Goal: Task Accomplishment & Management: Complete application form

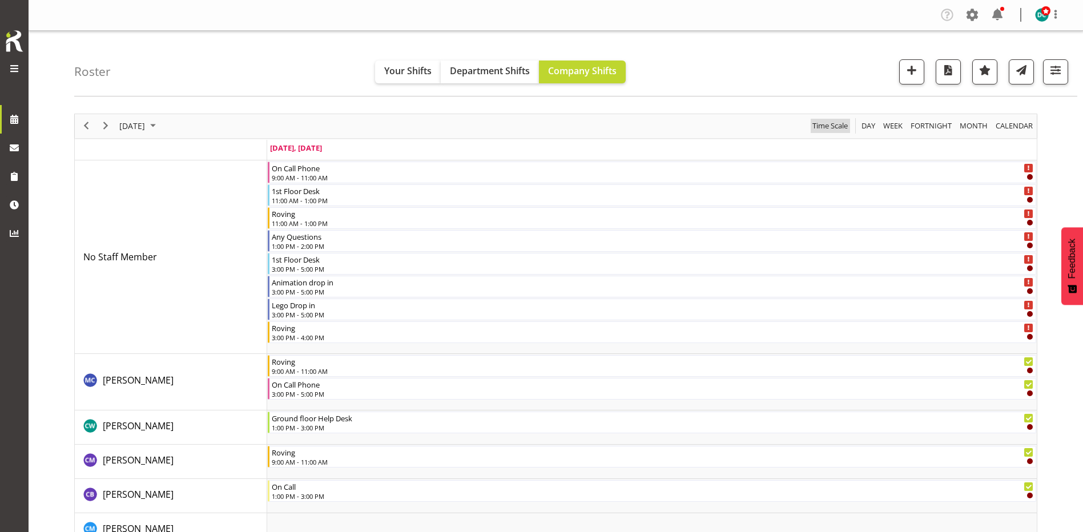
click at [834, 126] on span "Time Scale" at bounding box center [830, 126] width 38 height 14
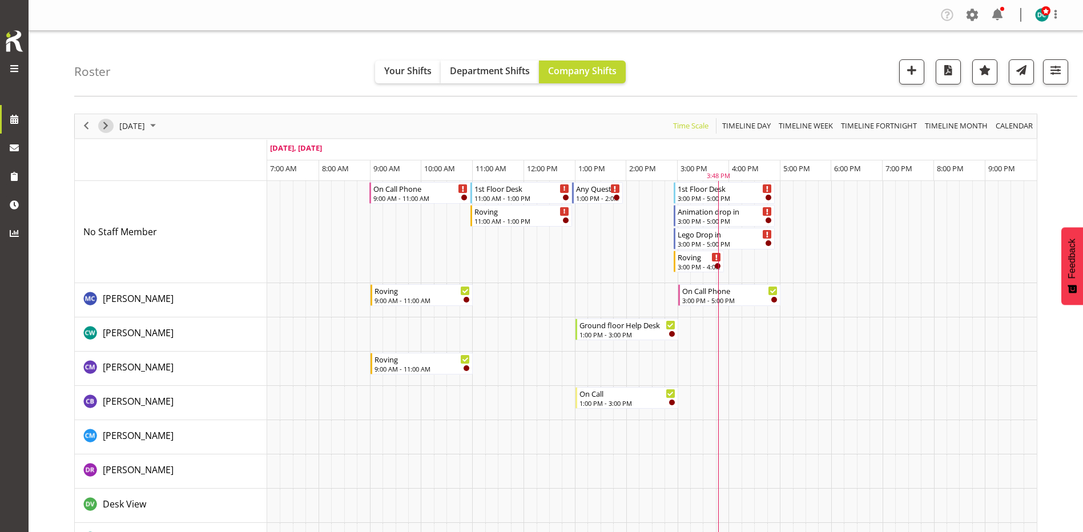
click at [105, 129] on span "Next" at bounding box center [106, 126] width 14 height 14
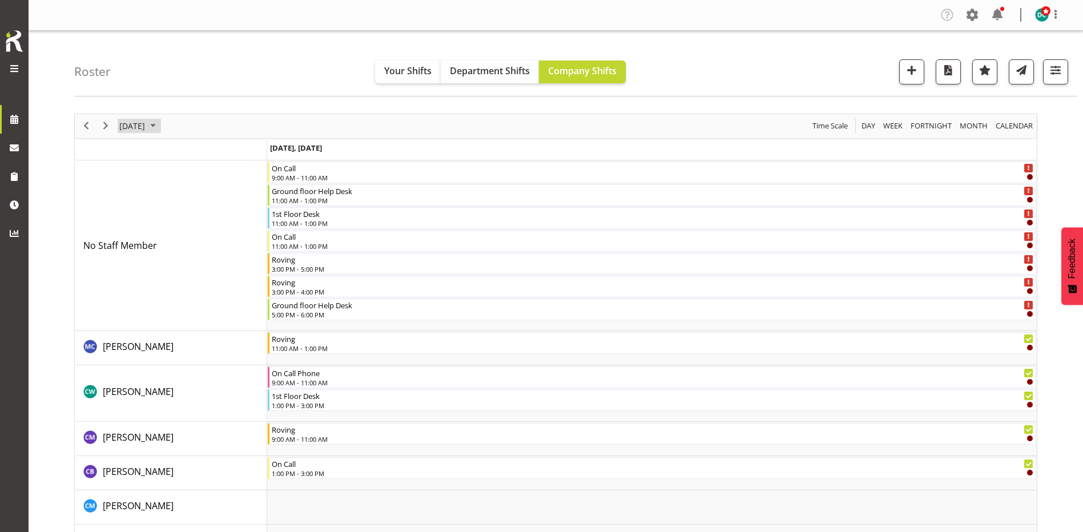
click at [141, 129] on span "August 21, 2025" at bounding box center [132, 126] width 28 height 14
click at [224, 280] on span "29" at bounding box center [222, 271] width 17 height 17
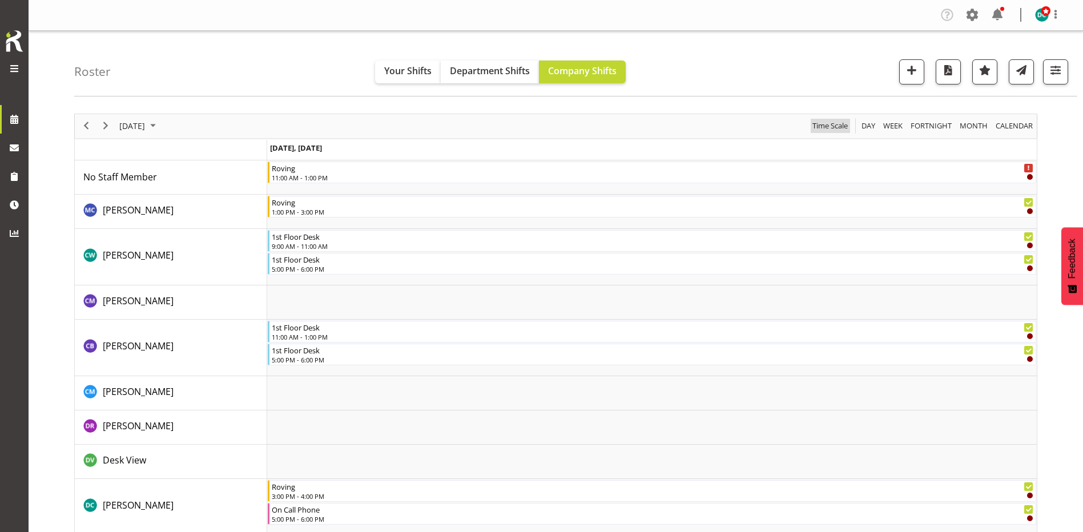
click at [816, 130] on span "Time Scale" at bounding box center [830, 126] width 38 height 14
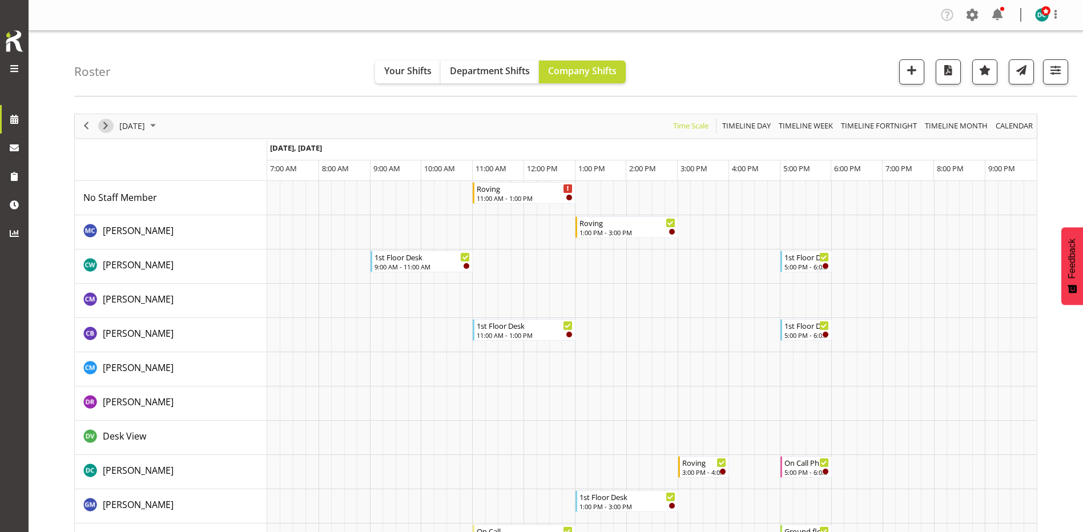
click at [105, 125] on span "Next" at bounding box center [106, 126] width 14 height 14
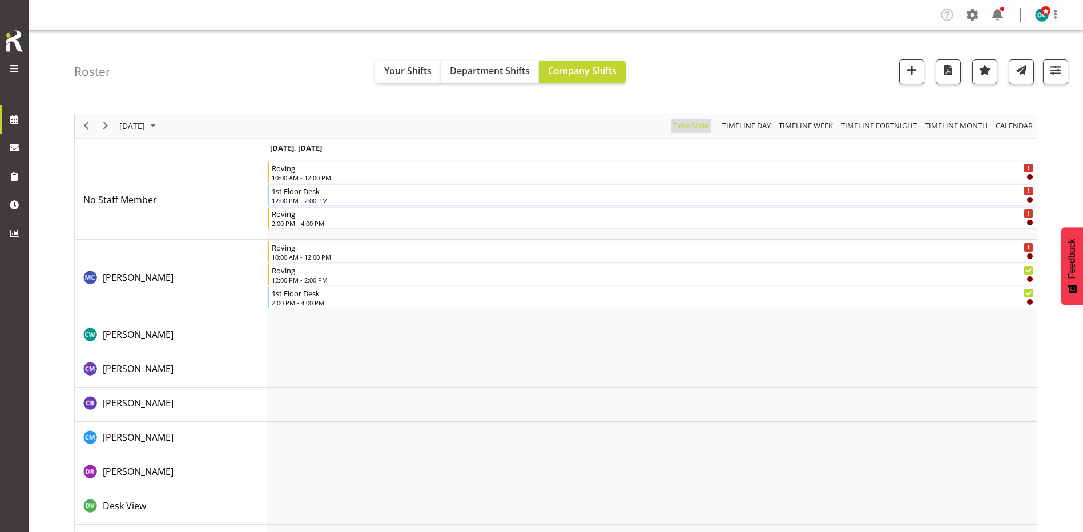
click at [694, 127] on span "Time Scale" at bounding box center [691, 126] width 38 height 14
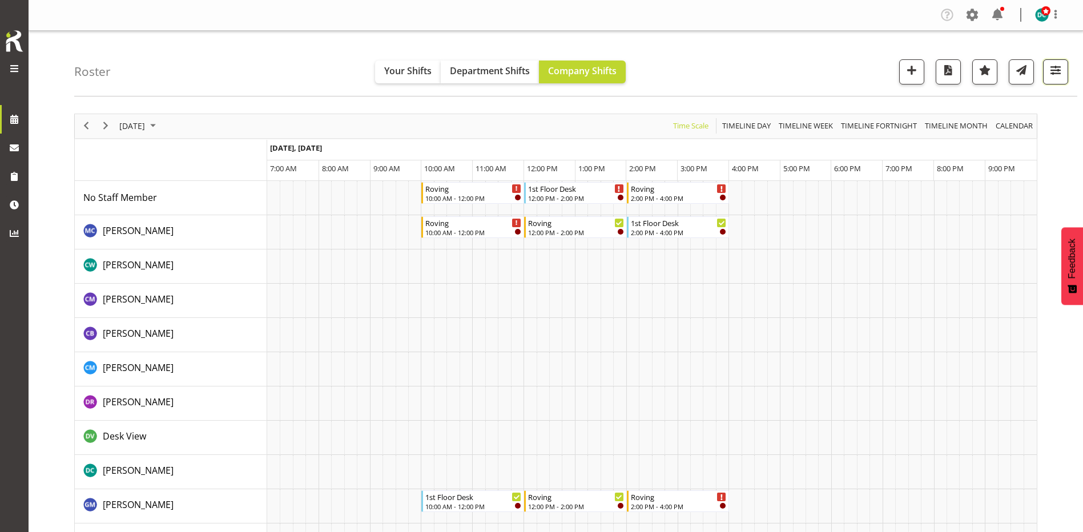
click at [1057, 77] on span "button" at bounding box center [1055, 70] width 15 height 15
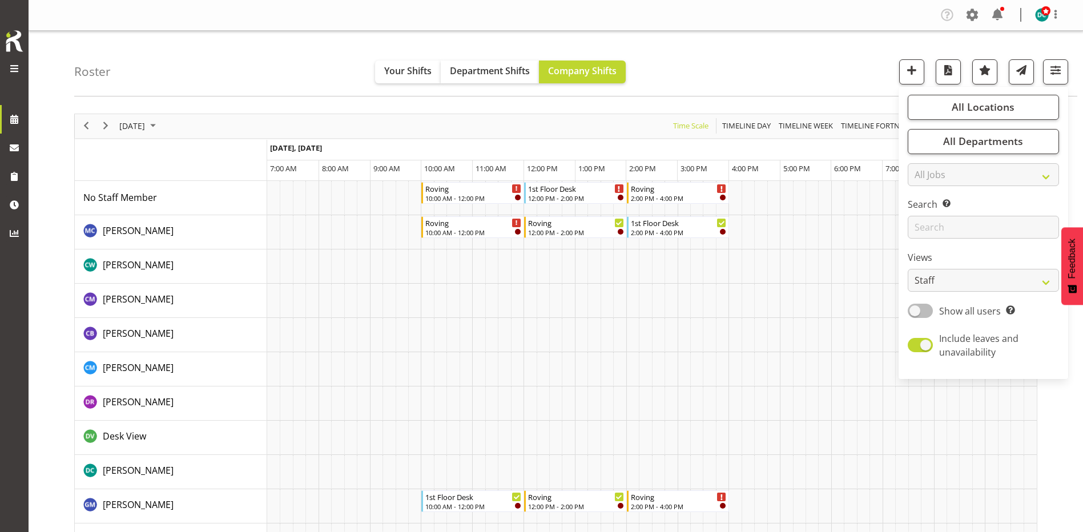
click at [920, 309] on span at bounding box center [920, 311] width 25 height 14
click at [915, 309] on input "Show all users Show only rostered employees" at bounding box center [911, 310] width 7 height 7
checkbox input "true"
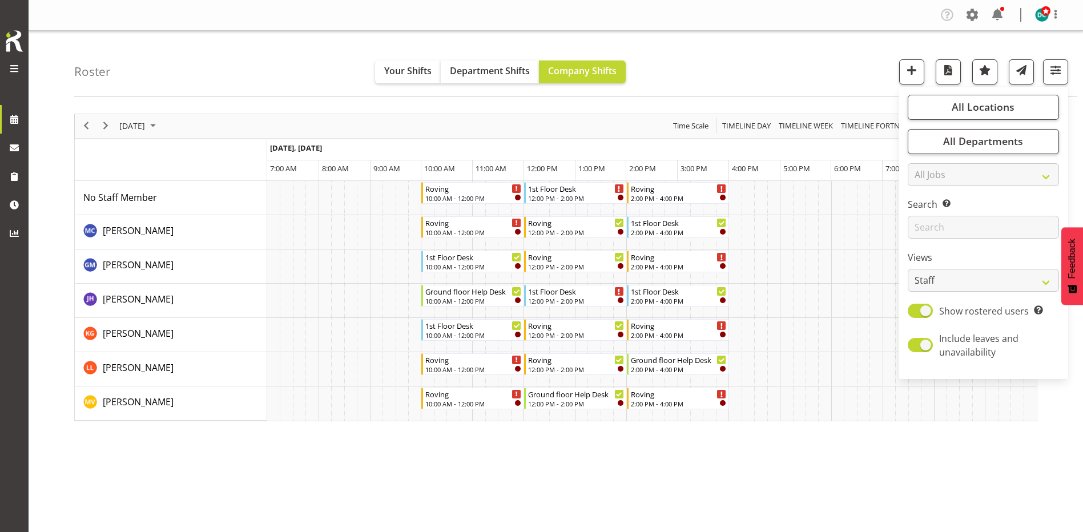
click at [843, 449] on div "August 30, 2025 Today Timeline Day Timeline Week Timeline Fortnight Timeline Mo…" at bounding box center [578, 333] width 1009 height 457
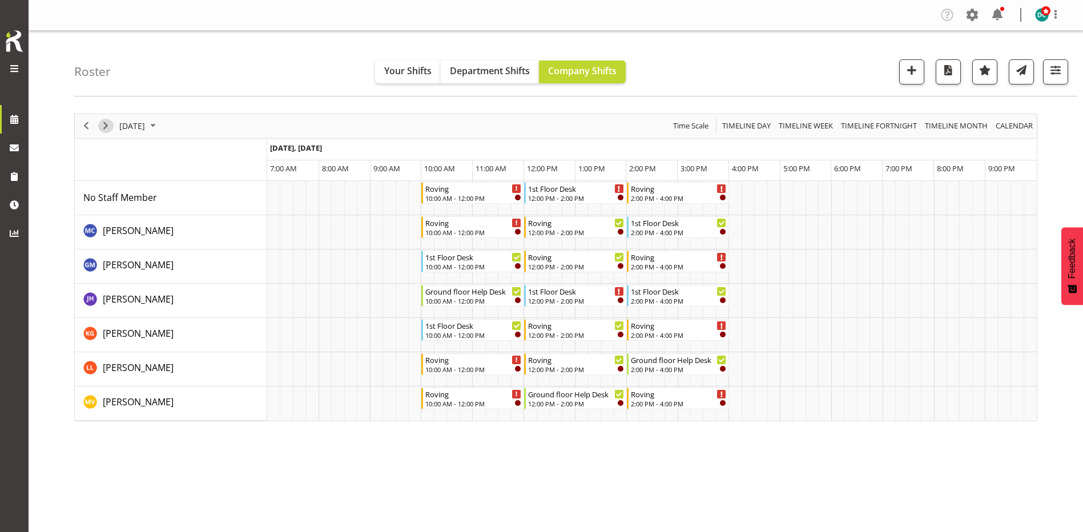
click at [99, 130] on span "Next" at bounding box center [106, 126] width 14 height 14
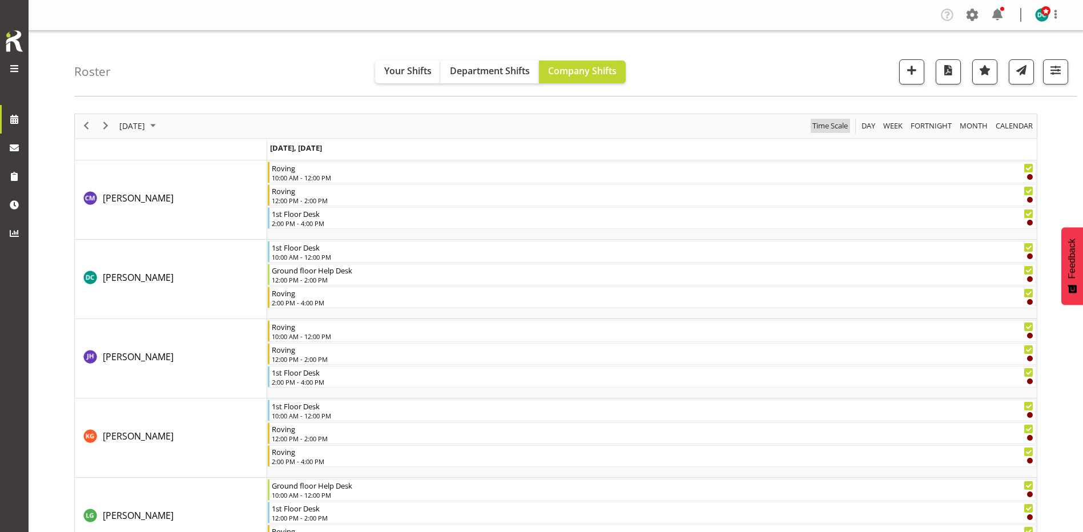
click at [827, 122] on span "Time Scale" at bounding box center [830, 126] width 38 height 14
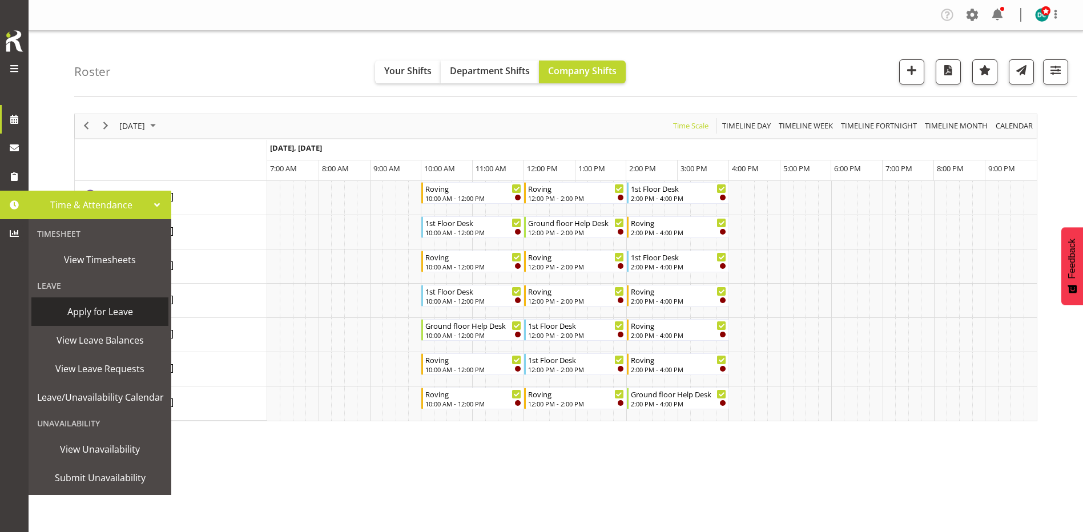
click at [83, 319] on span "Apply for Leave" at bounding box center [100, 311] width 126 height 17
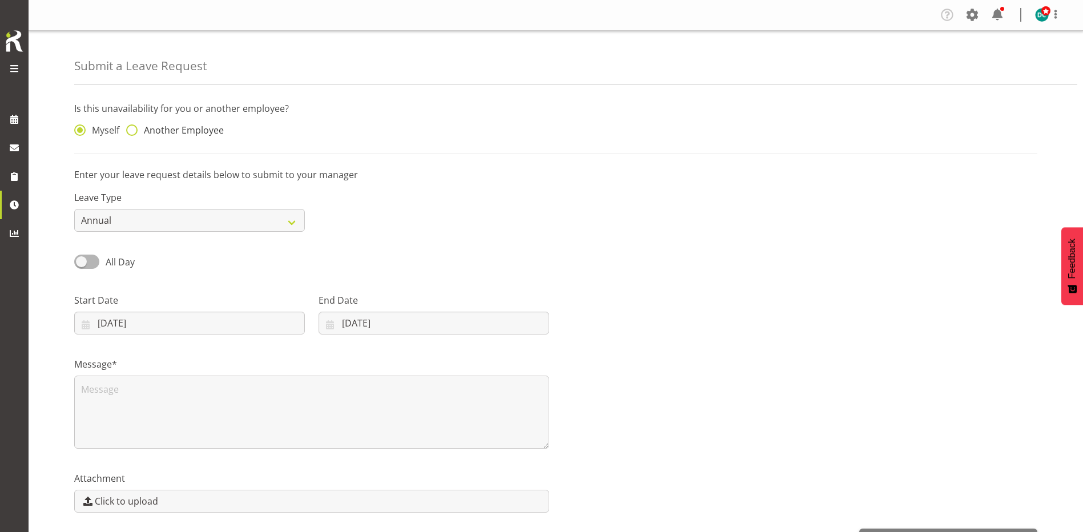
click at [134, 129] on span at bounding box center [131, 129] width 11 height 11
click at [134, 129] on input "Another Employee" at bounding box center [129, 130] width 7 height 7
radio input "true"
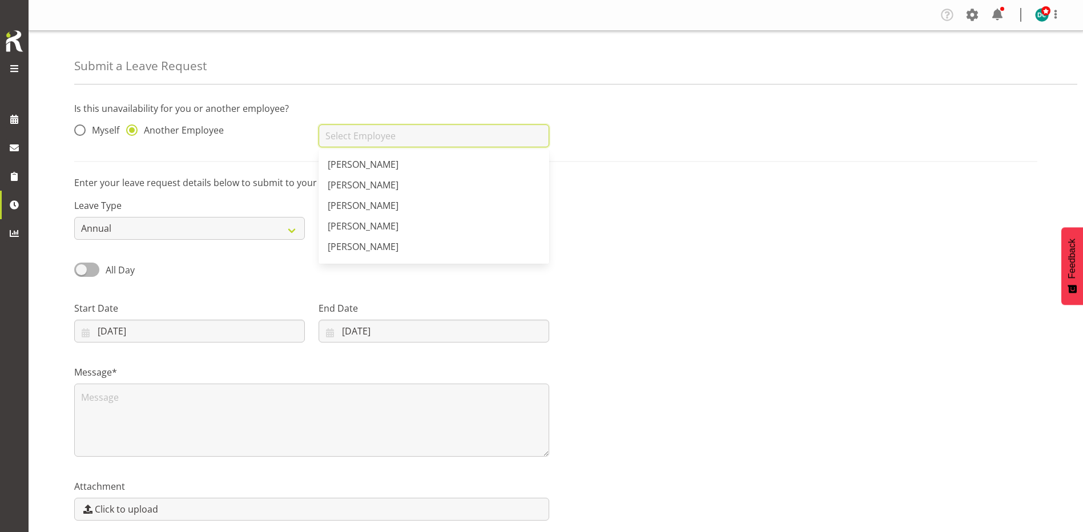
click at [352, 138] on input "text" at bounding box center [434, 135] width 231 height 23
click at [360, 201] on span "[PERSON_NAME]" at bounding box center [363, 205] width 71 height 13
type input "[PERSON_NAME]"
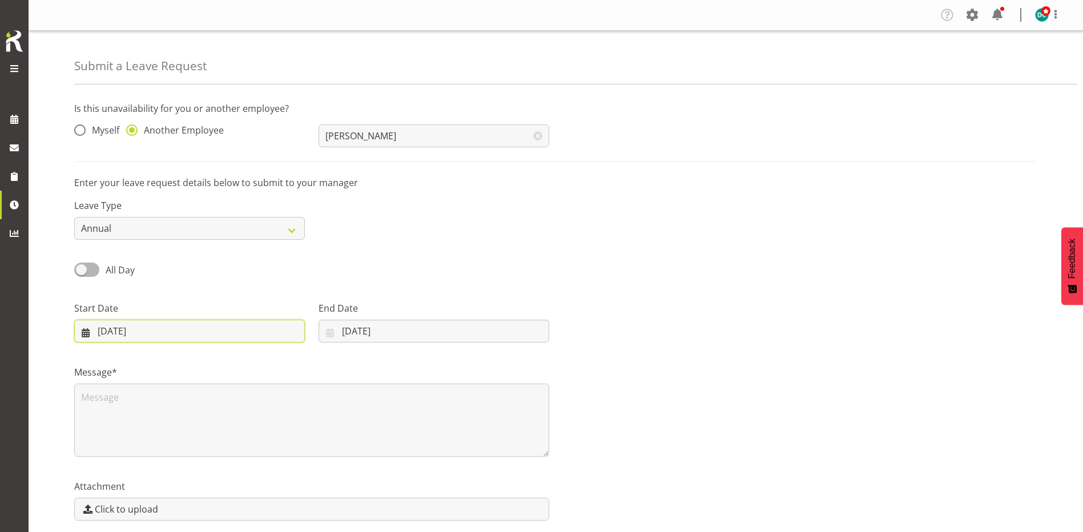
click at [103, 330] on input "20/08/2025" at bounding box center [189, 331] width 231 height 23
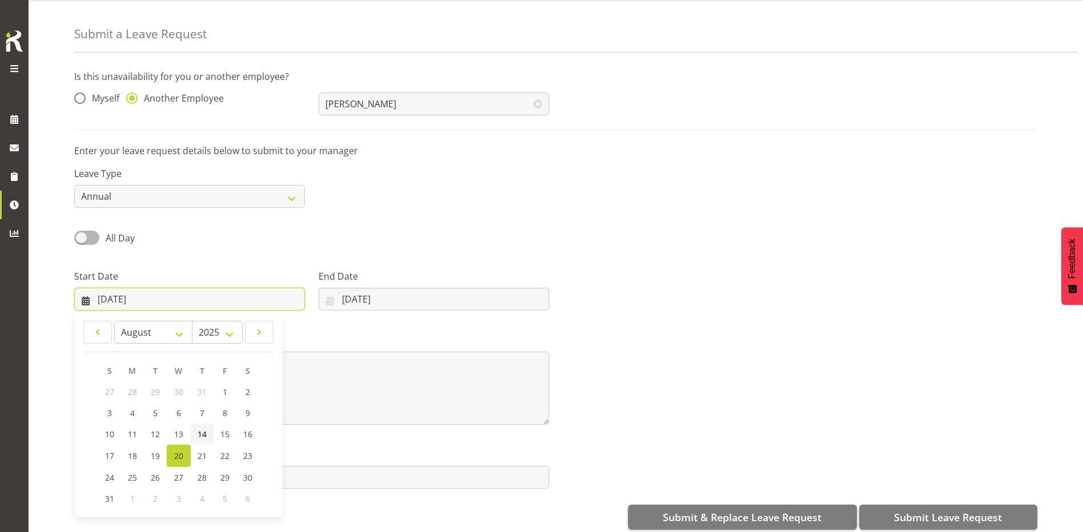
scroll to position [47, 0]
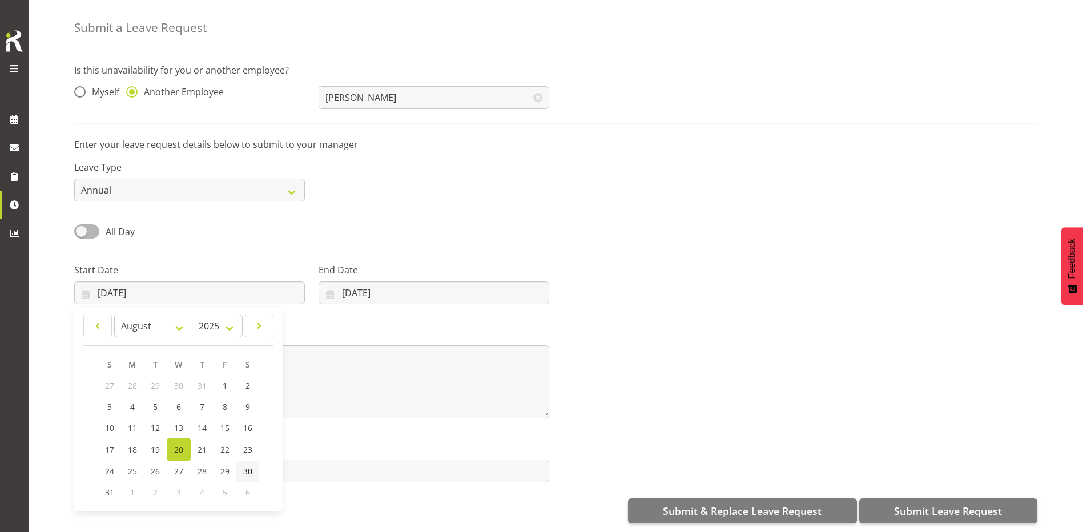
click at [252, 466] on span "30" at bounding box center [247, 471] width 9 height 11
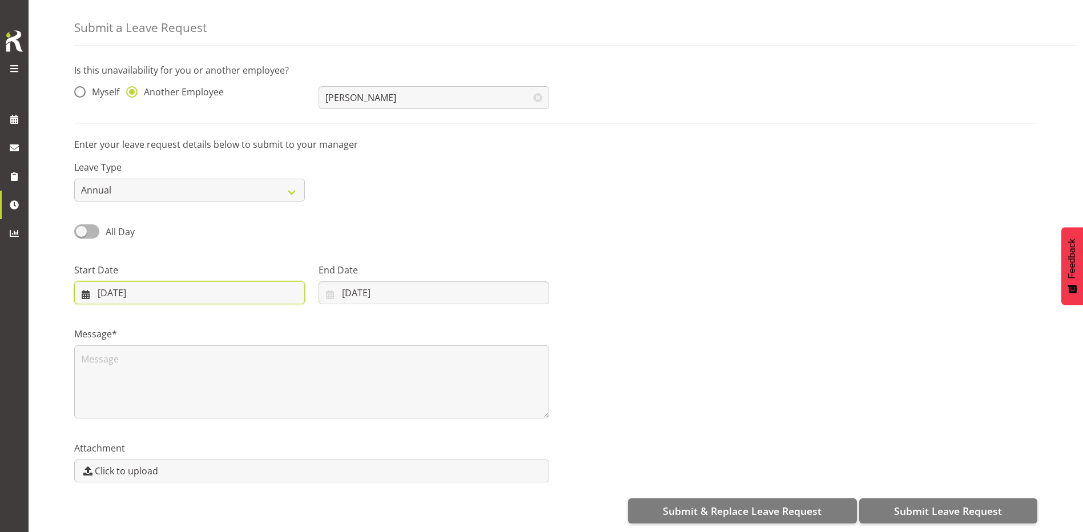
click at [162, 287] on input "30/08/2025" at bounding box center [189, 292] width 231 height 23
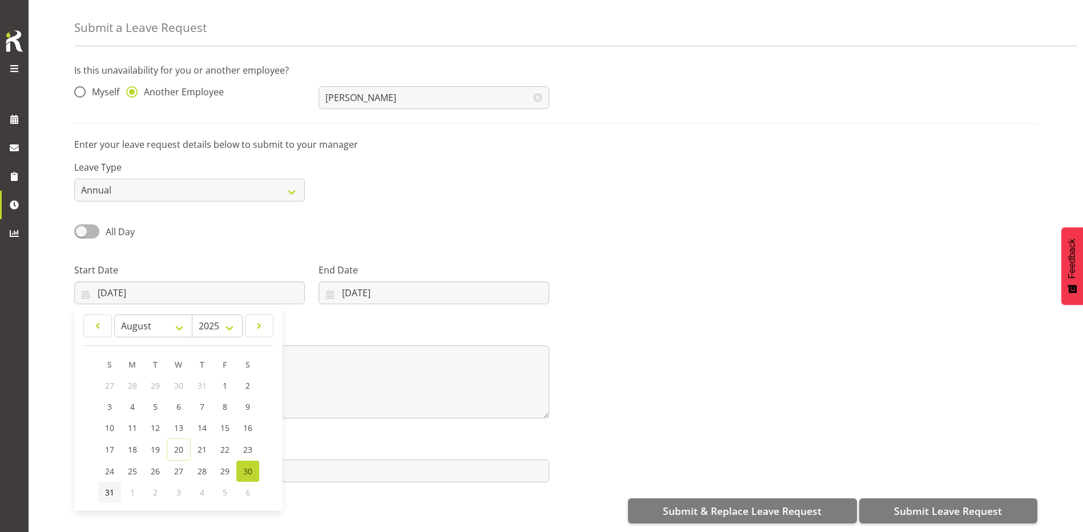
click at [104, 483] on link "31" at bounding box center [109, 492] width 23 height 21
type input "31/08/2025"
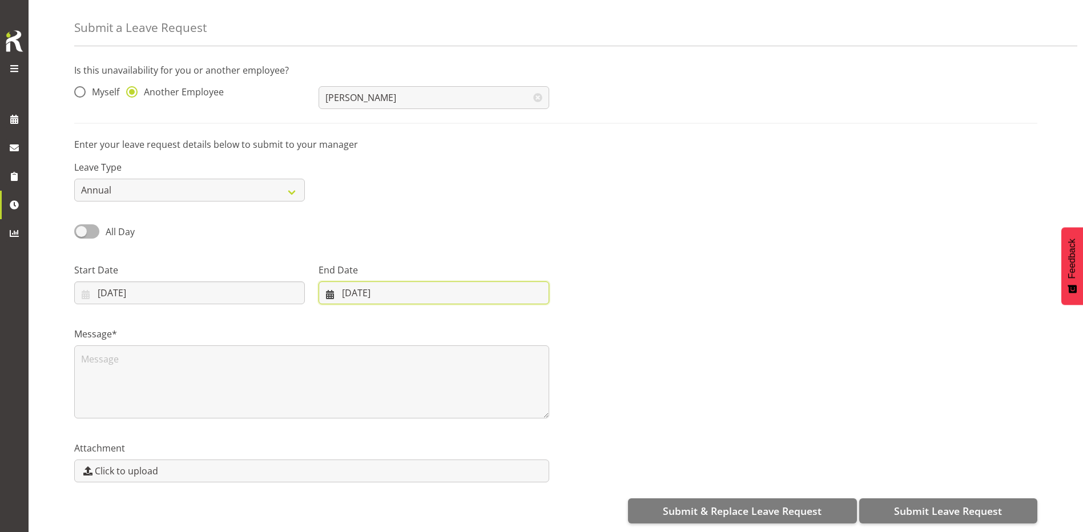
click at [366, 281] on input "20/08/2025" at bounding box center [434, 292] width 231 height 23
click at [338, 489] on span "31" at bounding box center [340, 492] width 9 height 11
type input "31/08/2025"
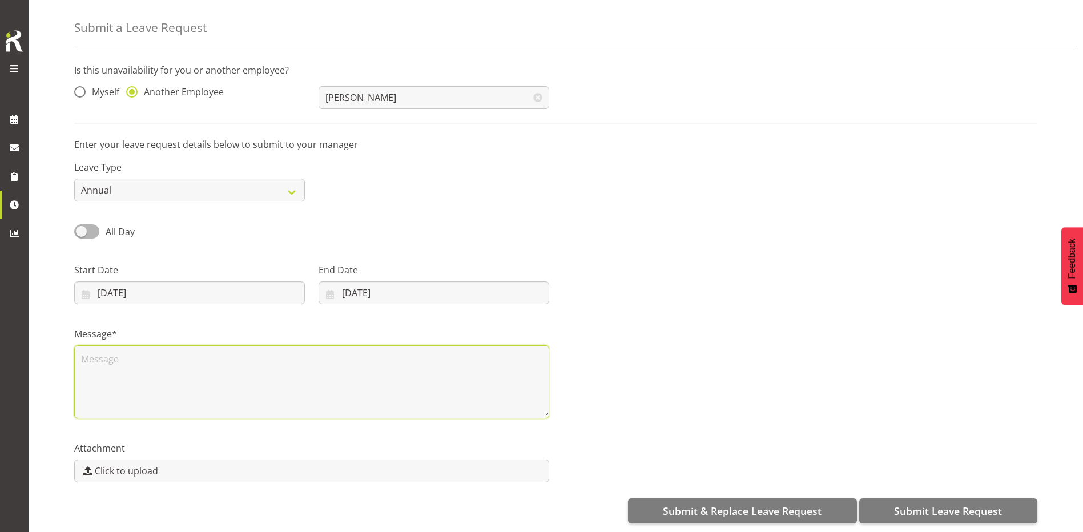
click at [185, 355] on textarea at bounding box center [311, 381] width 475 height 73
type textarea "leave"
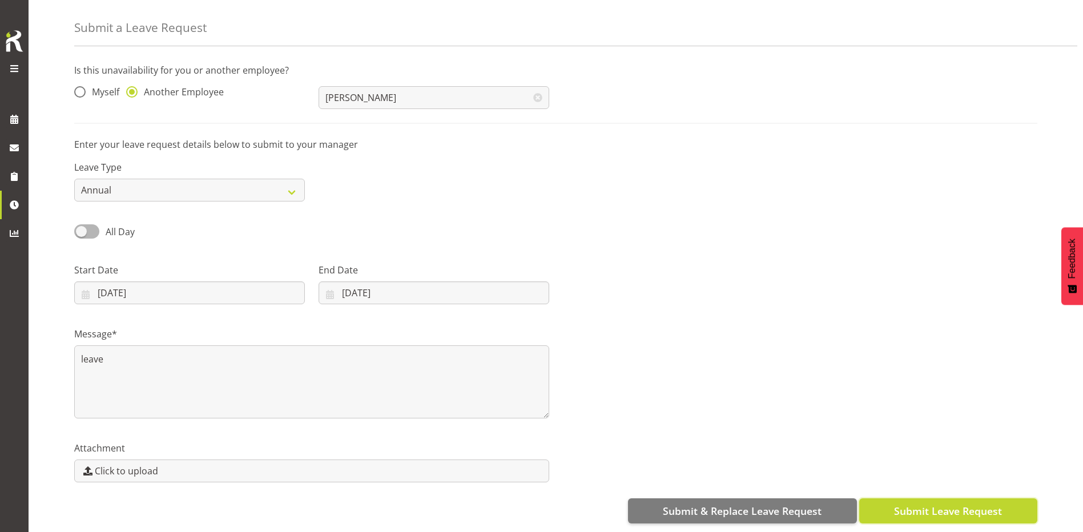
click at [913, 505] on span "Submit Leave Request" at bounding box center [948, 510] width 108 height 15
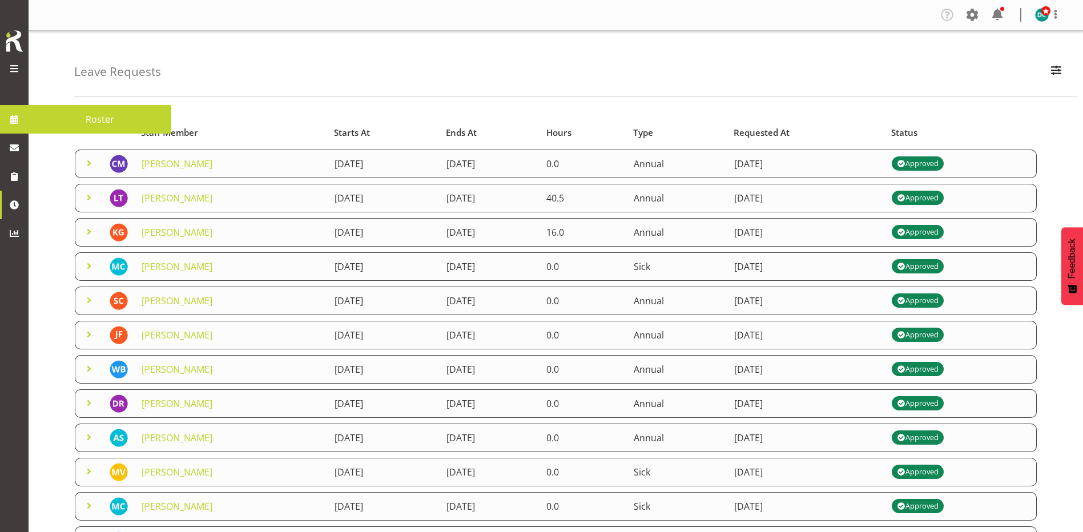
click at [18, 110] on link at bounding box center [14, 119] width 29 height 29
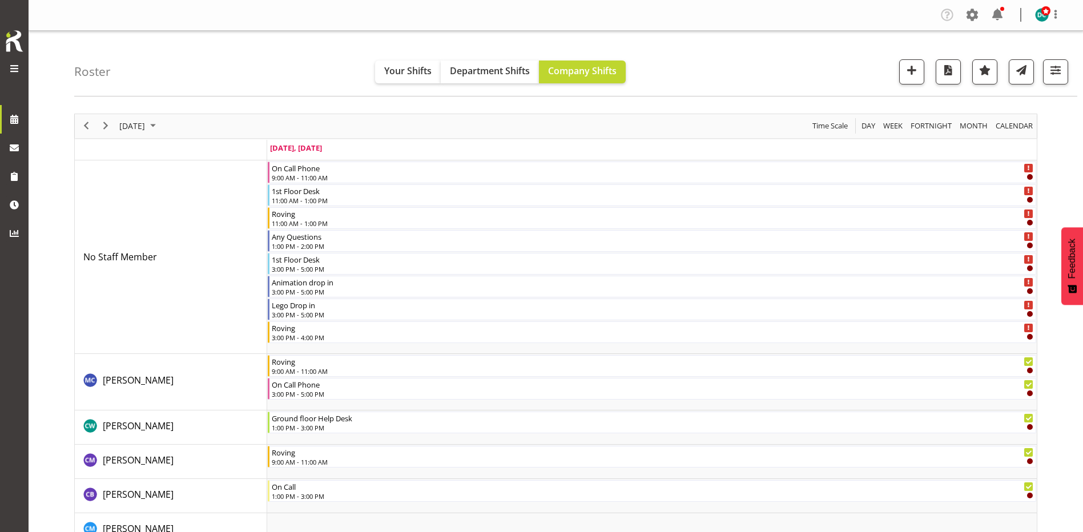
click at [134, 129] on span "August 20, 2025" at bounding box center [132, 126] width 28 height 14
click at [126, 292] on span "31" at bounding box center [131, 291] width 17 height 17
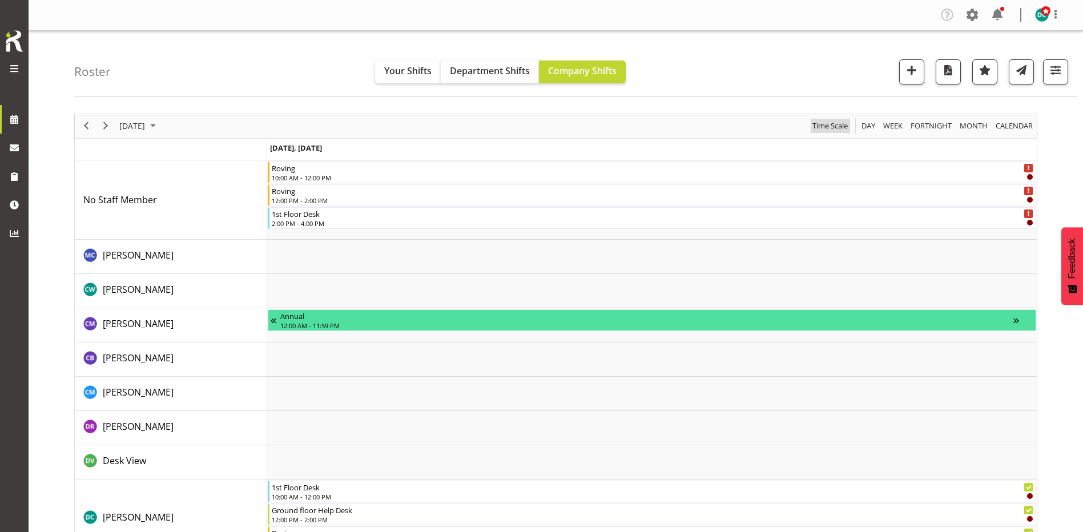
click at [820, 121] on span "Time Scale" at bounding box center [830, 126] width 38 height 14
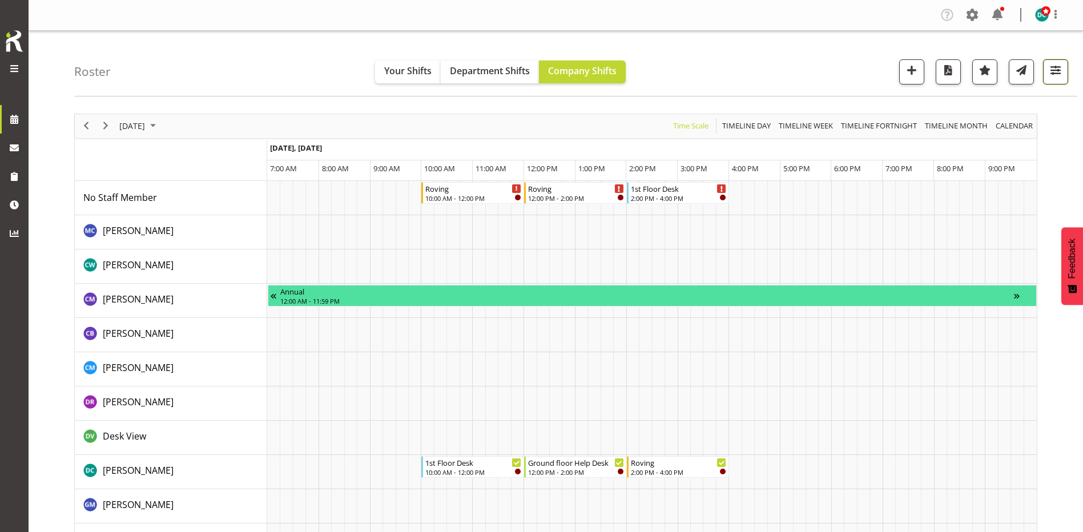
click at [1060, 79] on button "button" at bounding box center [1055, 71] width 25 height 25
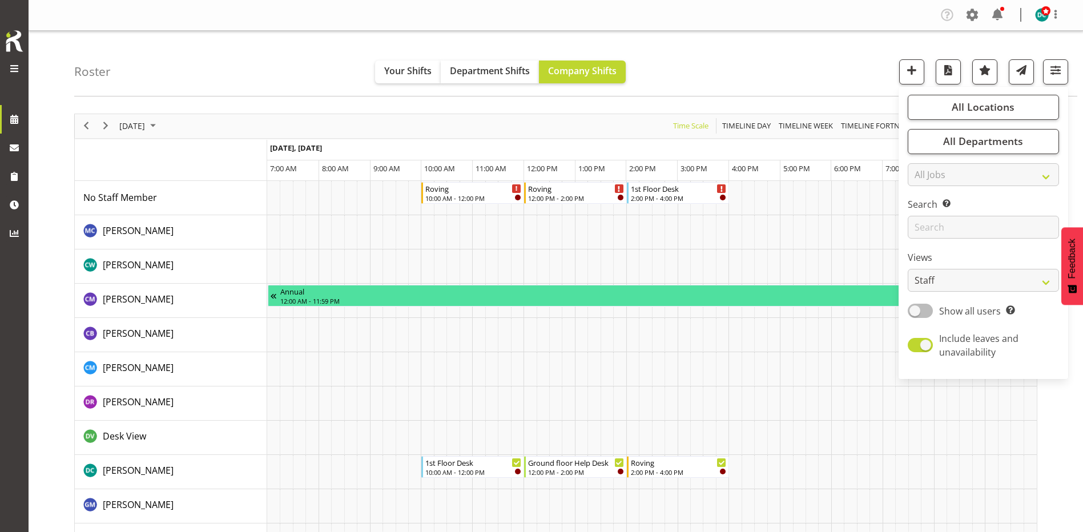
click at [910, 315] on span at bounding box center [920, 311] width 25 height 14
click at [910, 315] on input "Show all users Show only rostered employees" at bounding box center [911, 310] width 7 height 7
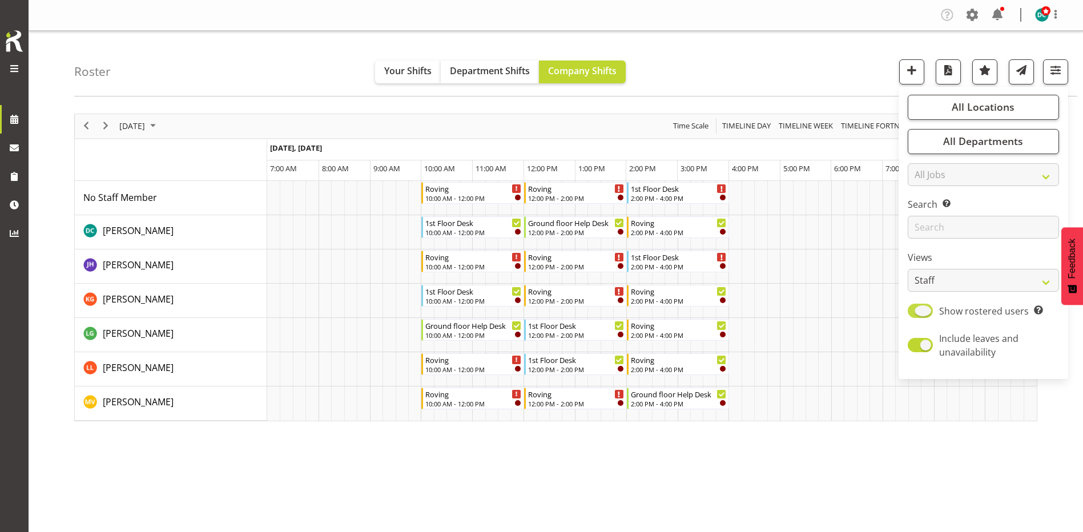
click at [930, 309] on span at bounding box center [920, 311] width 25 height 14
click at [915, 309] on input "Show rostered users Show only rostered employees" at bounding box center [911, 310] width 7 height 7
checkbox input "false"
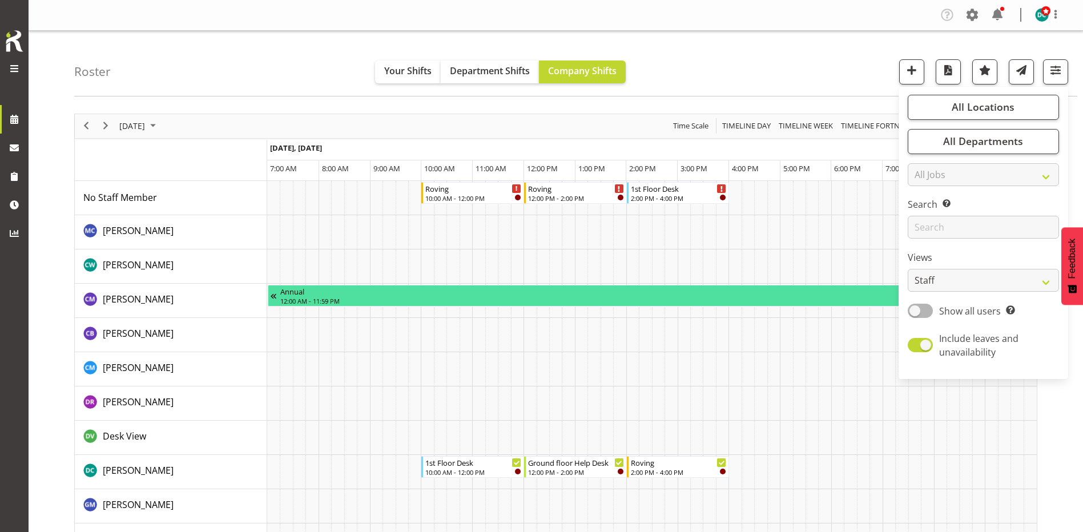
click at [820, 71] on div "Roster Your Shifts Department Shifts Company Shifts All Locations Clear Bluff L…" at bounding box center [575, 64] width 1003 height 66
